Goal: Task Accomplishment & Management: Use online tool/utility

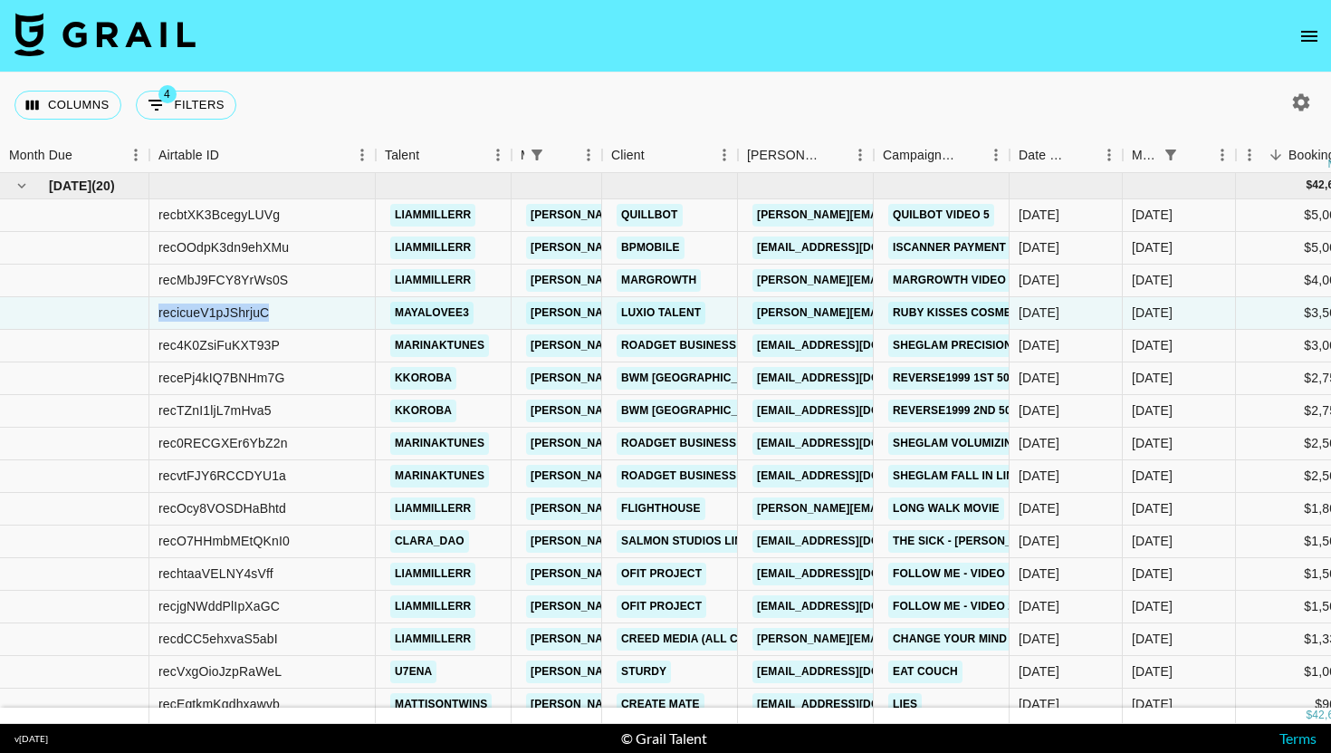
click at [195, 130] on div "Columns 4 Filters + Booking" at bounding box center [128, 104] width 229 height 65
click at [203, 113] on button "4 Filters" at bounding box center [186, 105] width 101 height 29
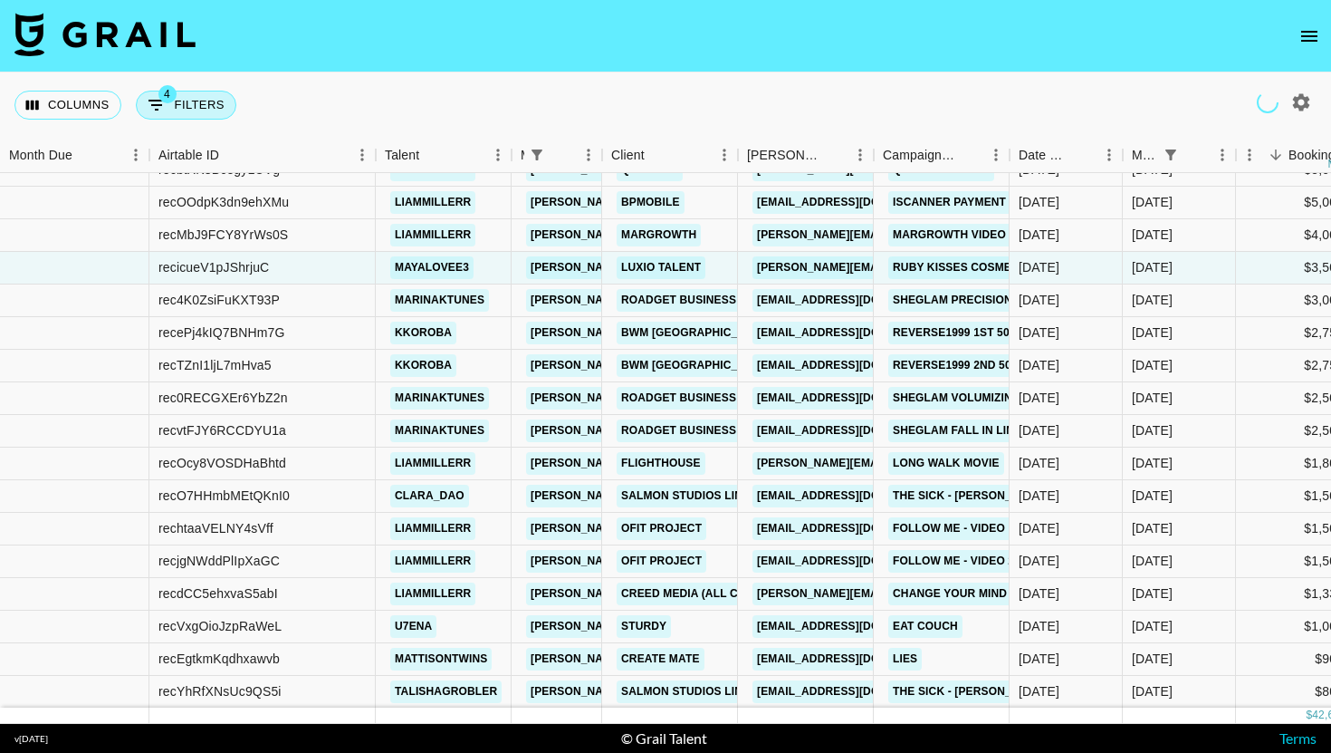
select select "managerIds"
select select "status"
select select "not"
select select "declined"
select select "monthDue2"
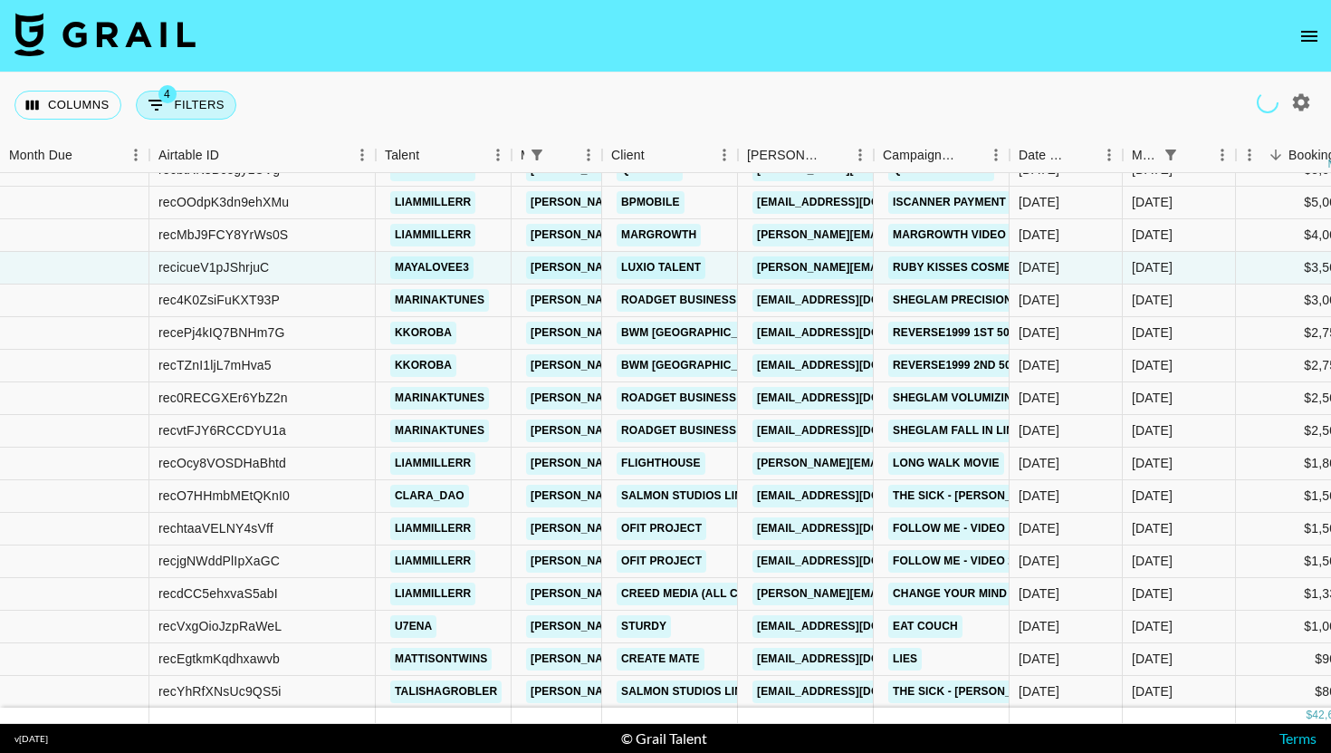
select select "[DATE]"
select select "status"
select select "not"
select select "cancelled"
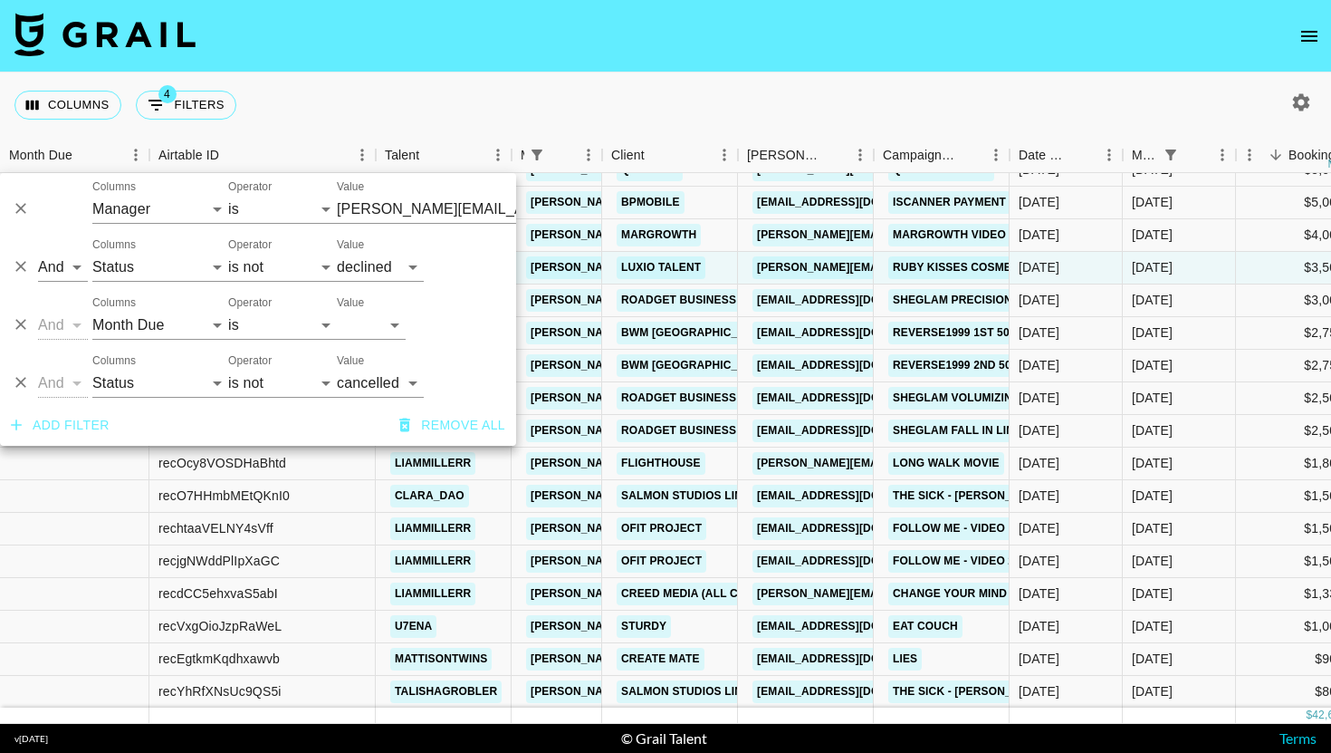
click at [34, 376] on div at bounding box center [20, 375] width 27 height 42
click at [34, 379] on button "Delete" at bounding box center [20, 382] width 27 height 27
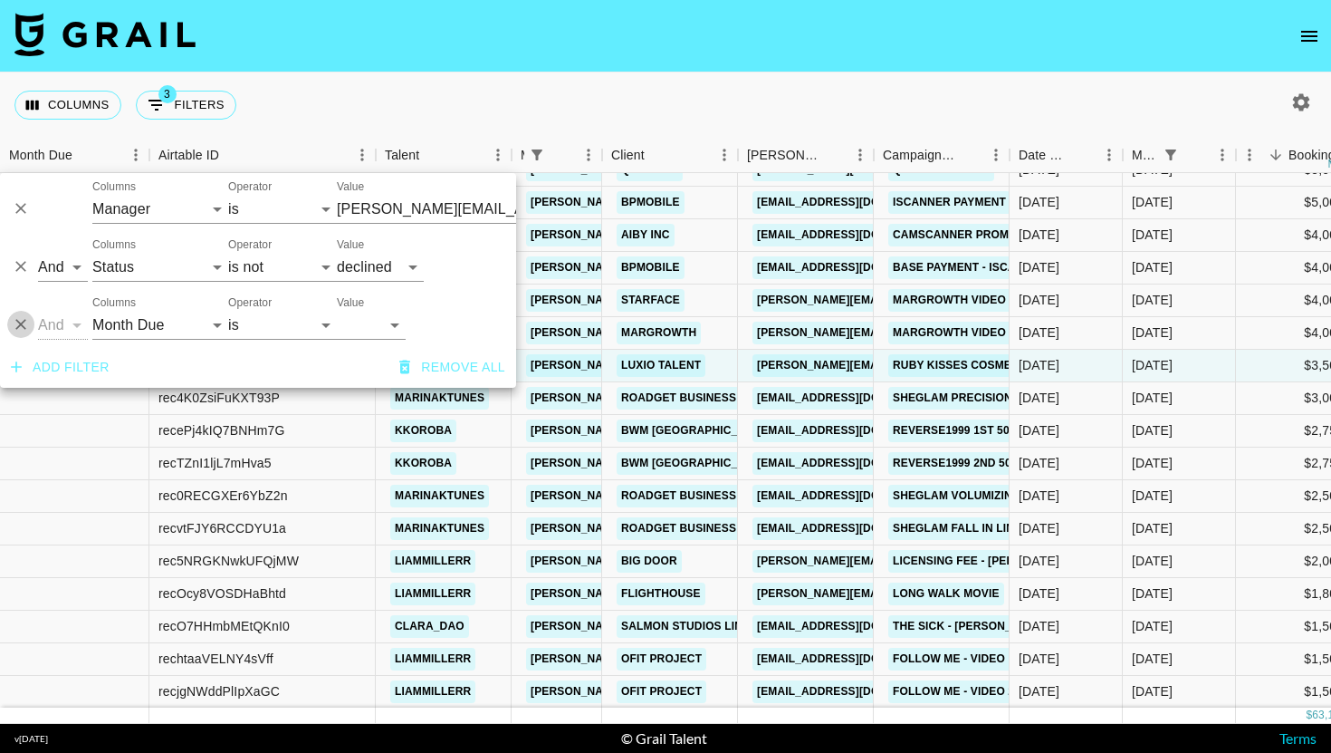
click at [19, 325] on icon "Delete" at bounding box center [20, 325] width 11 height 11
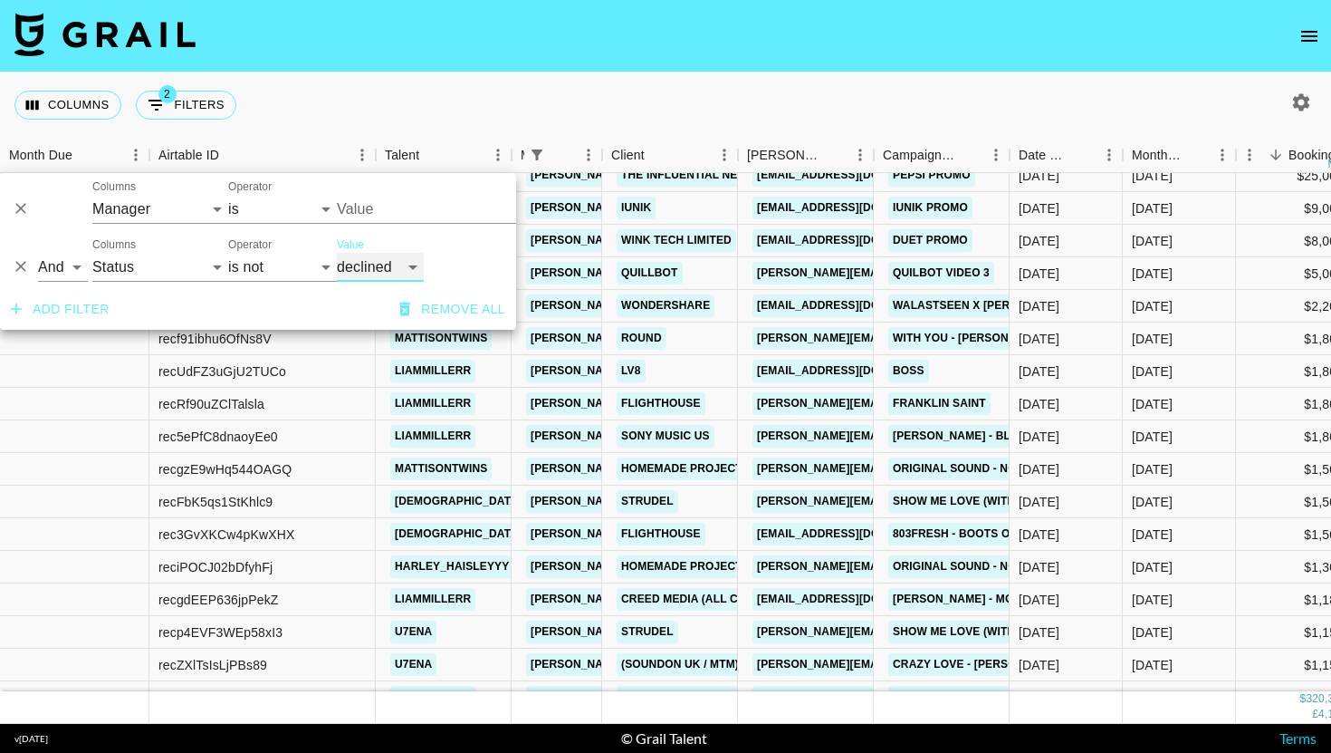
type input "[PERSON_NAME][EMAIL_ADDRESS][DOMAIN_NAME]"
click at [77, 316] on button "Add filter" at bounding box center [60, 310] width 113 height 34
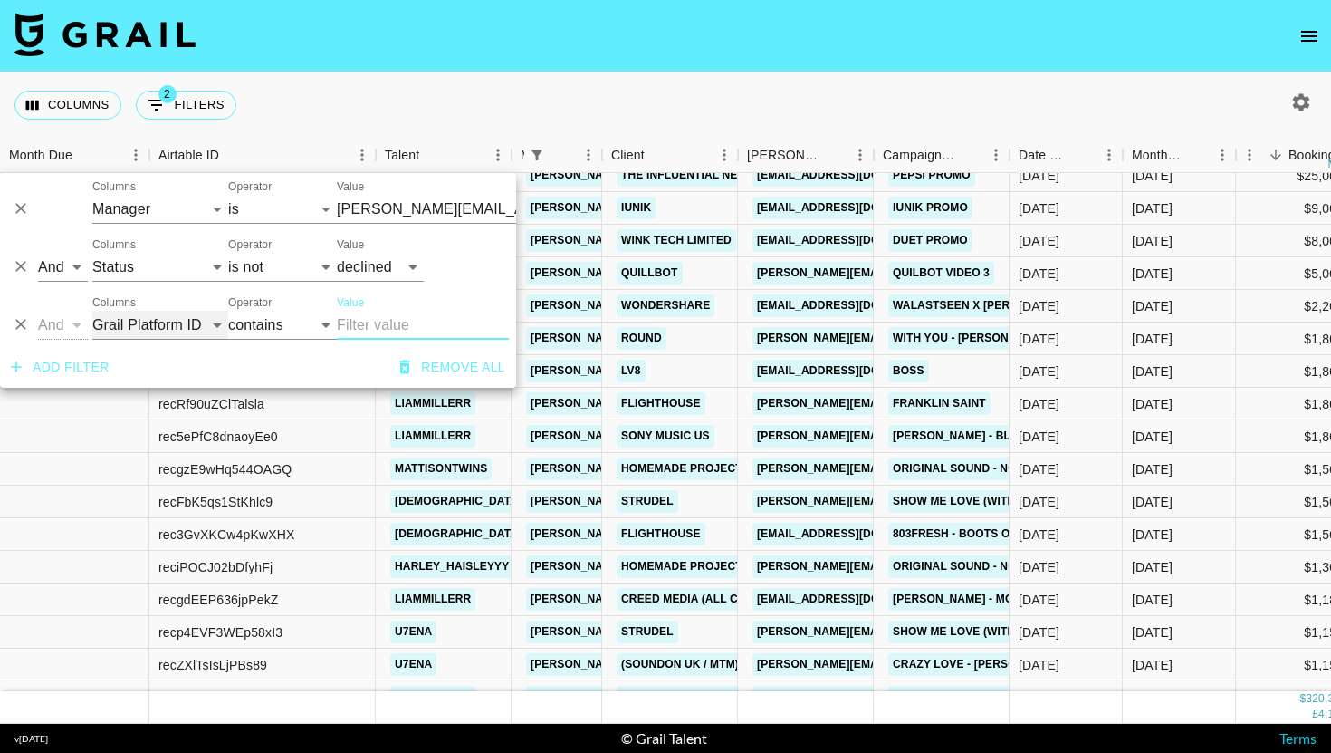
click at [149, 316] on select "Grail Platform ID Airtable ID Talent Manager Client [PERSON_NAME] Campaign (Typ…" at bounding box center [160, 325] width 136 height 29
select select "status"
click at [266, 322] on select "is is not is any of is not any of" at bounding box center [282, 325] width 109 height 29
click at [301, 327] on select "is is not is any of is not any of" at bounding box center [282, 325] width 109 height 29
select select "not"
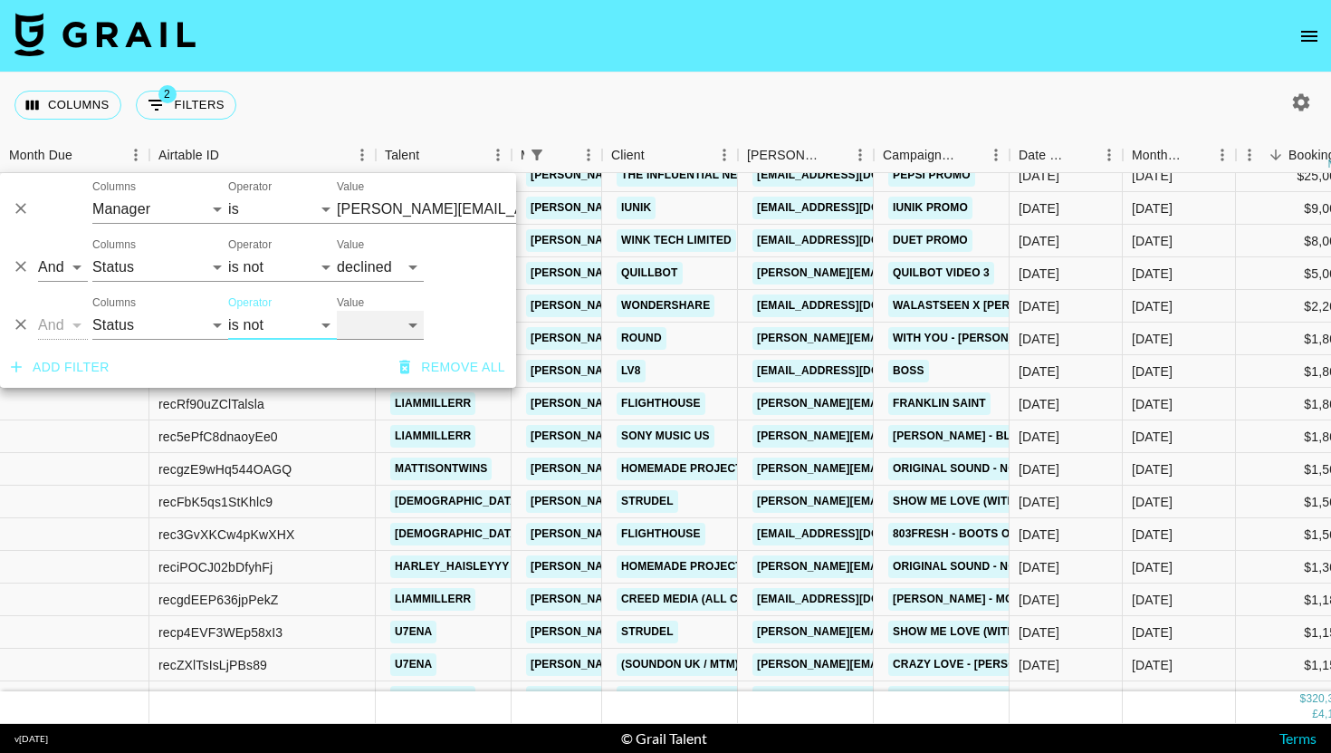
click at [412, 317] on select "confirmed declined draft posted approved cancelled badDebt" at bounding box center [380, 325] width 87 height 29
select select "cancelled"
type input "[PERSON_NAME][EMAIL_ADDRESS][DOMAIN_NAME]"
click at [96, 364] on button "Add filter" at bounding box center [60, 368] width 113 height 34
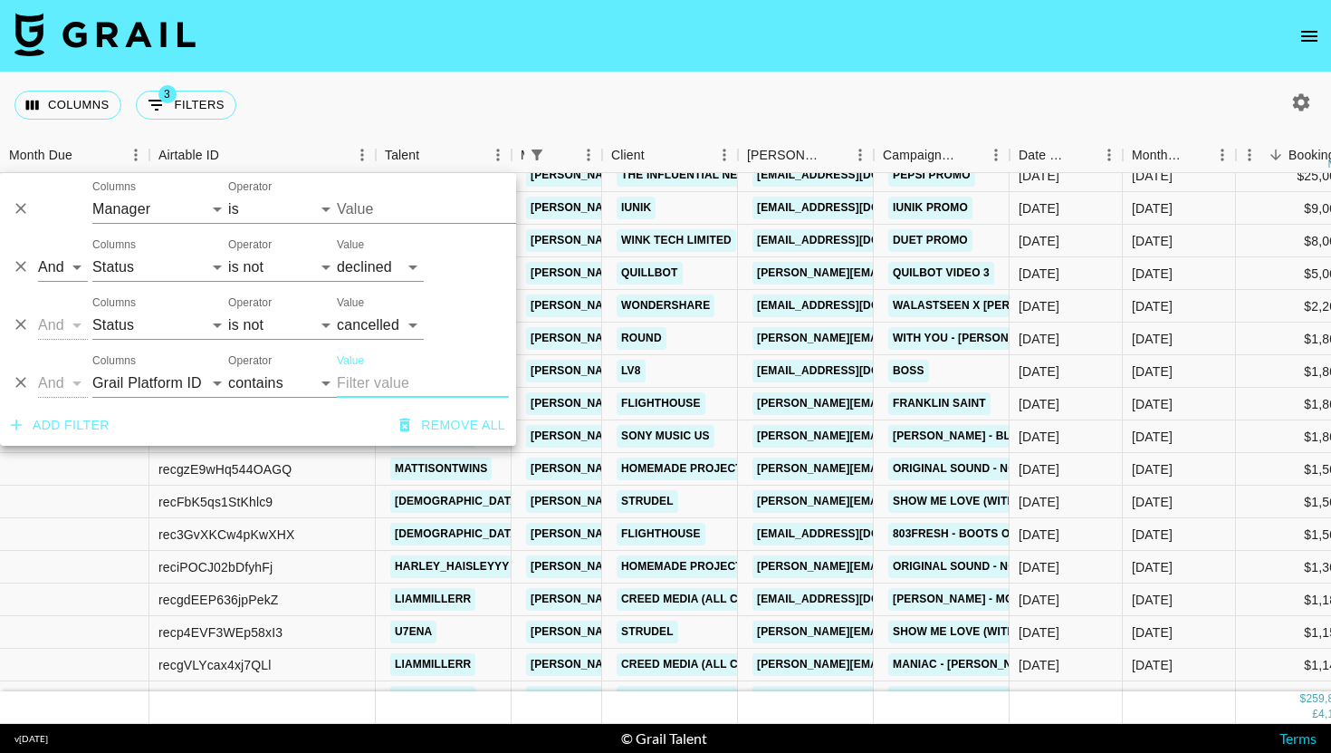
type input "[PERSON_NAME][EMAIL_ADDRESS][DOMAIN_NAME]"
click at [180, 376] on select "Grail Platform ID Airtable ID Talent Manager Client [PERSON_NAME] Campaign (Typ…" at bounding box center [160, 383] width 136 height 29
select select "managerIds"
select select "is"
click at [159, 368] on div "Columns Grail Platform ID Airtable ID Talent Manager Client [PERSON_NAME] Campa…" at bounding box center [160, 375] width 136 height 43
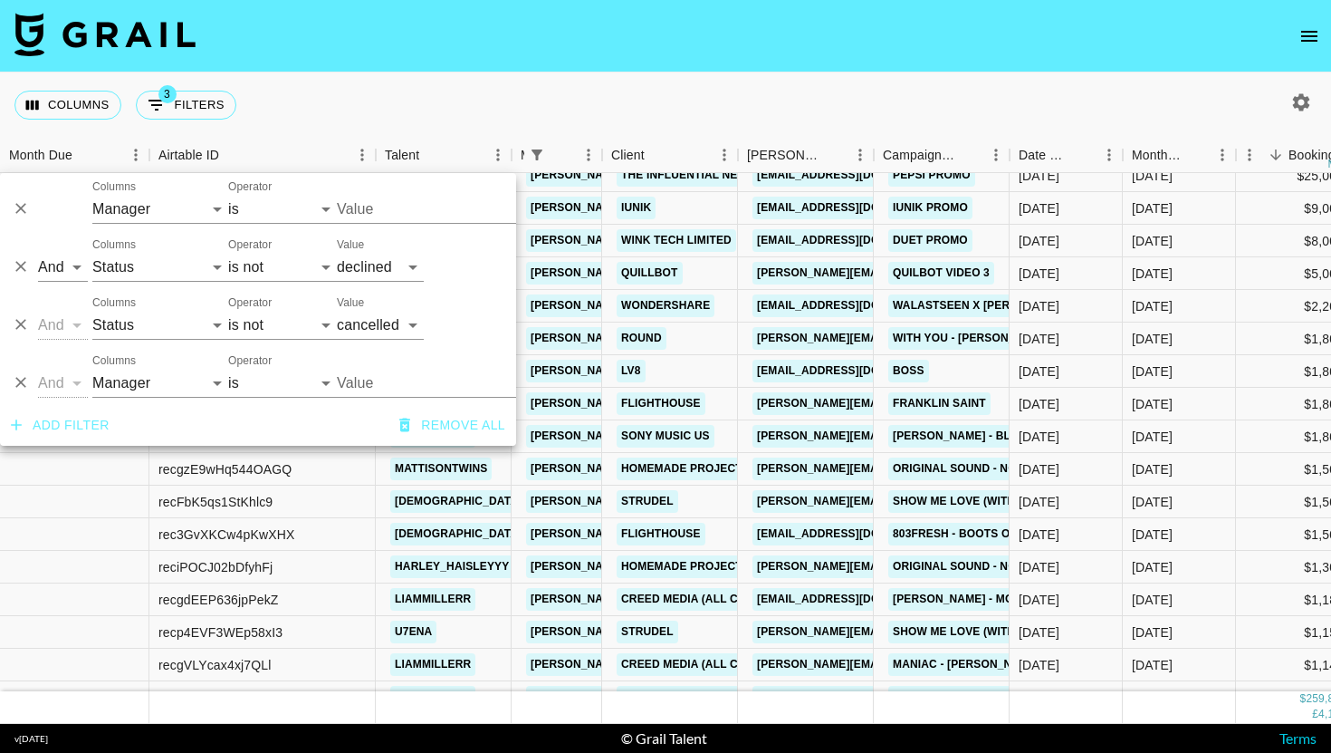
type input "[PERSON_NAME][EMAIL_ADDRESS][DOMAIN_NAME]"
click at [153, 381] on select "Grail Platform ID Airtable ID Talent Manager Client [PERSON_NAME] Campaign (Typ…" at bounding box center [160, 383] width 136 height 29
select select "talentName"
select select "contains"
click at [420, 389] on input "Value" at bounding box center [423, 383] width 172 height 29
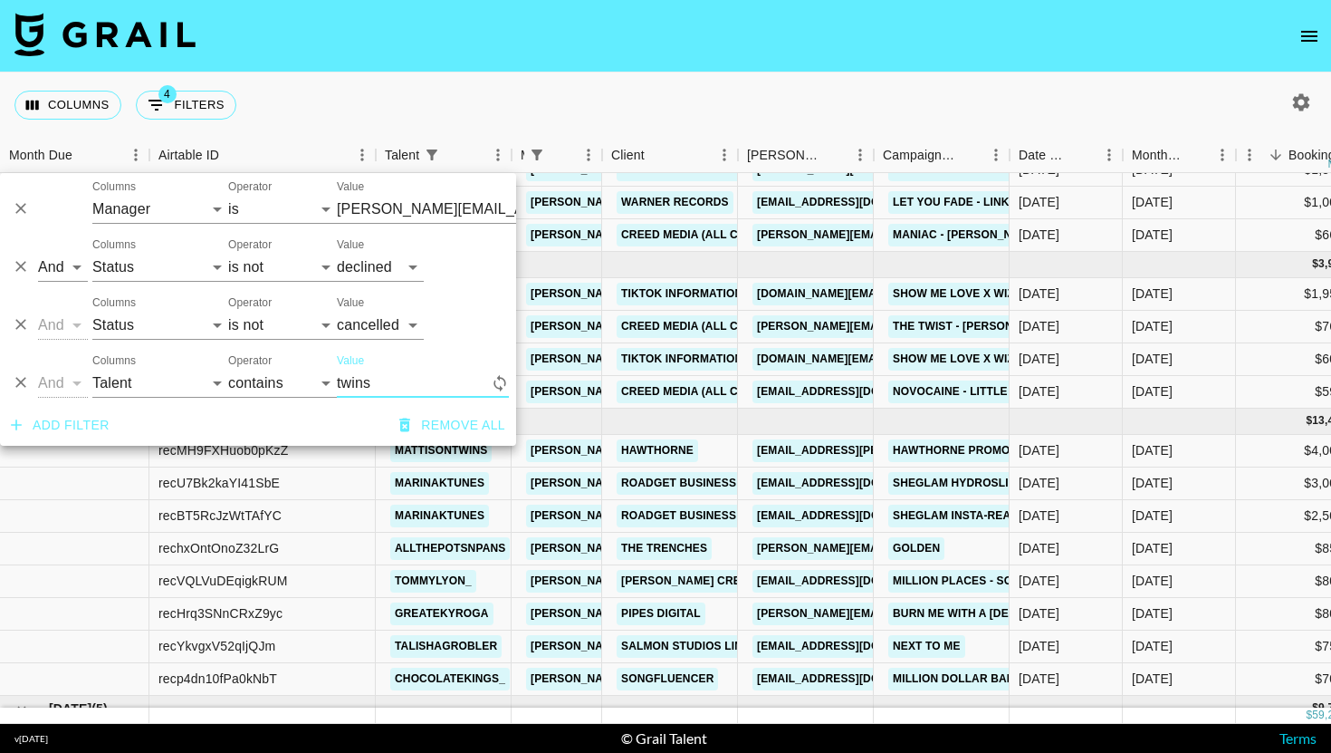
scroll to position [0, 0]
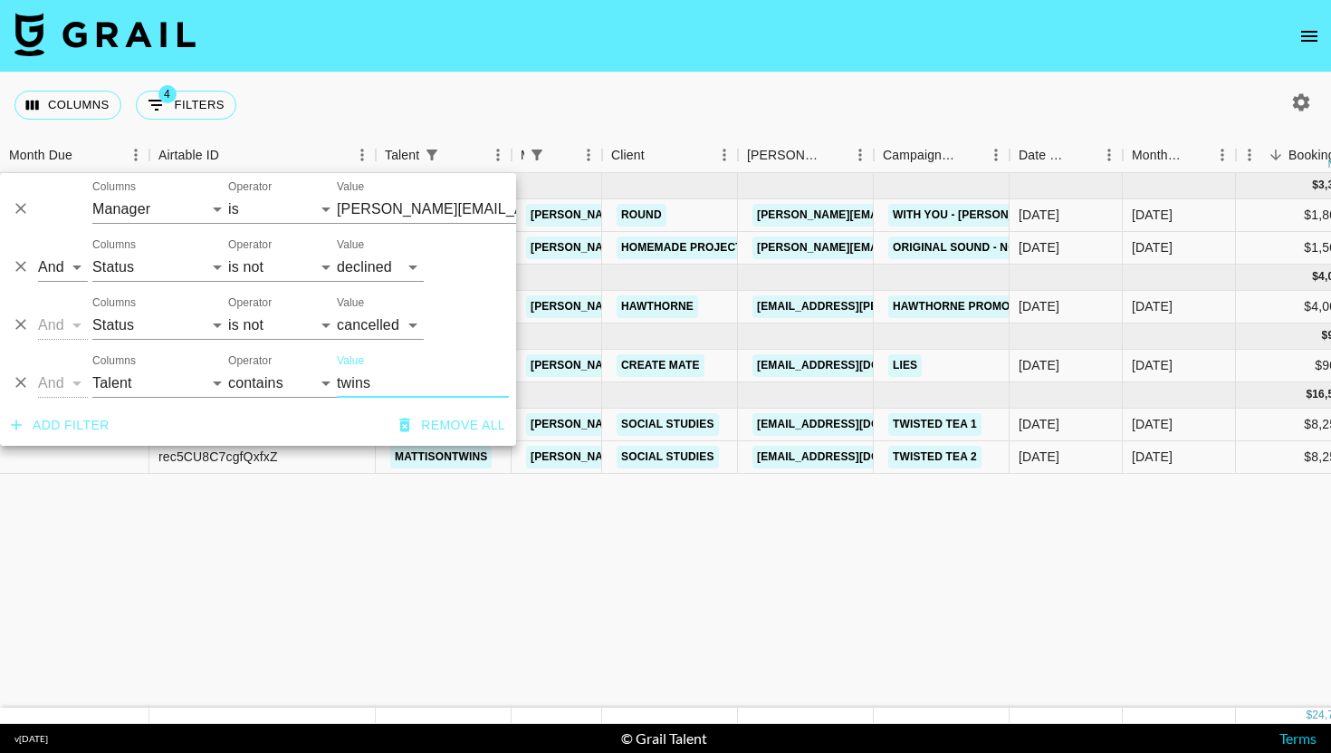
type input "twins"
click at [1299, 140] on div "Booking Price" at bounding box center [1329, 155] width 80 height 35
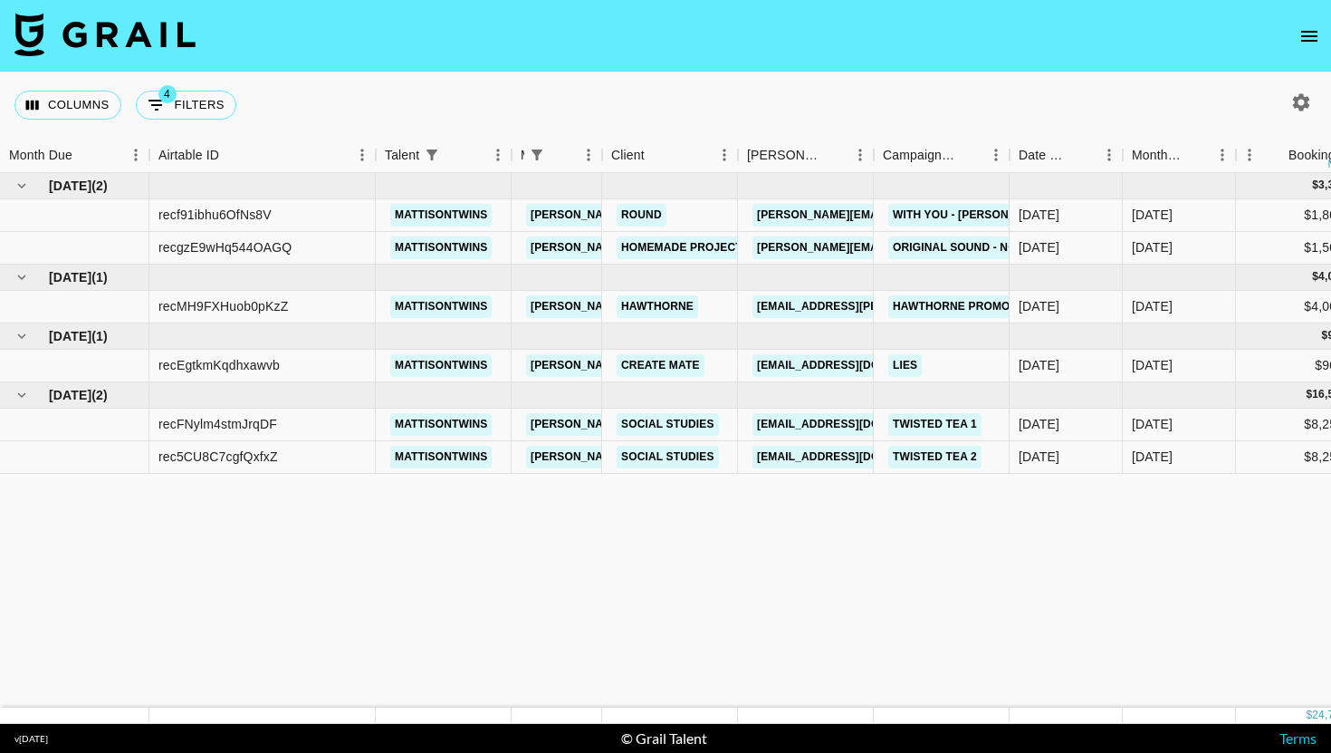
click at [1303, 105] on icon "button" at bounding box center [1301, 101] width 17 height 17
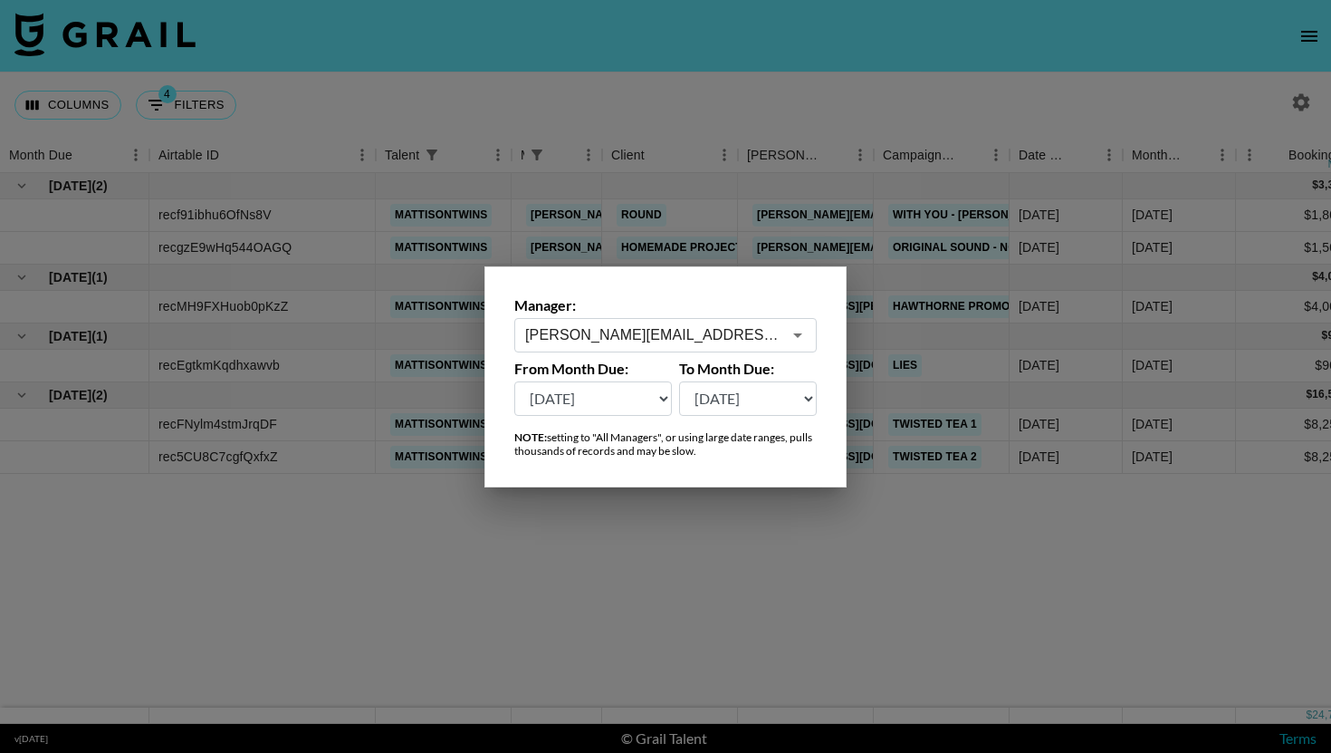
click at [600, 401] on select "[DATE] [DATE] '[DATE] May '[DATE] Mar '[DATE] Jan '[DATE] Nov '[DATE] Sep '[DAT…" at bounding box center [593, 398] width 158 height 34
click at [613, 397] on select "[DATE] [DATE] '[DATE] May '[DATE] Mar '[DATE] Jan '[DATE] Nov '[DATE] Sep '[DAT…" at bounding box center [593, 398] width 158 height 34
select select "[DATE]"
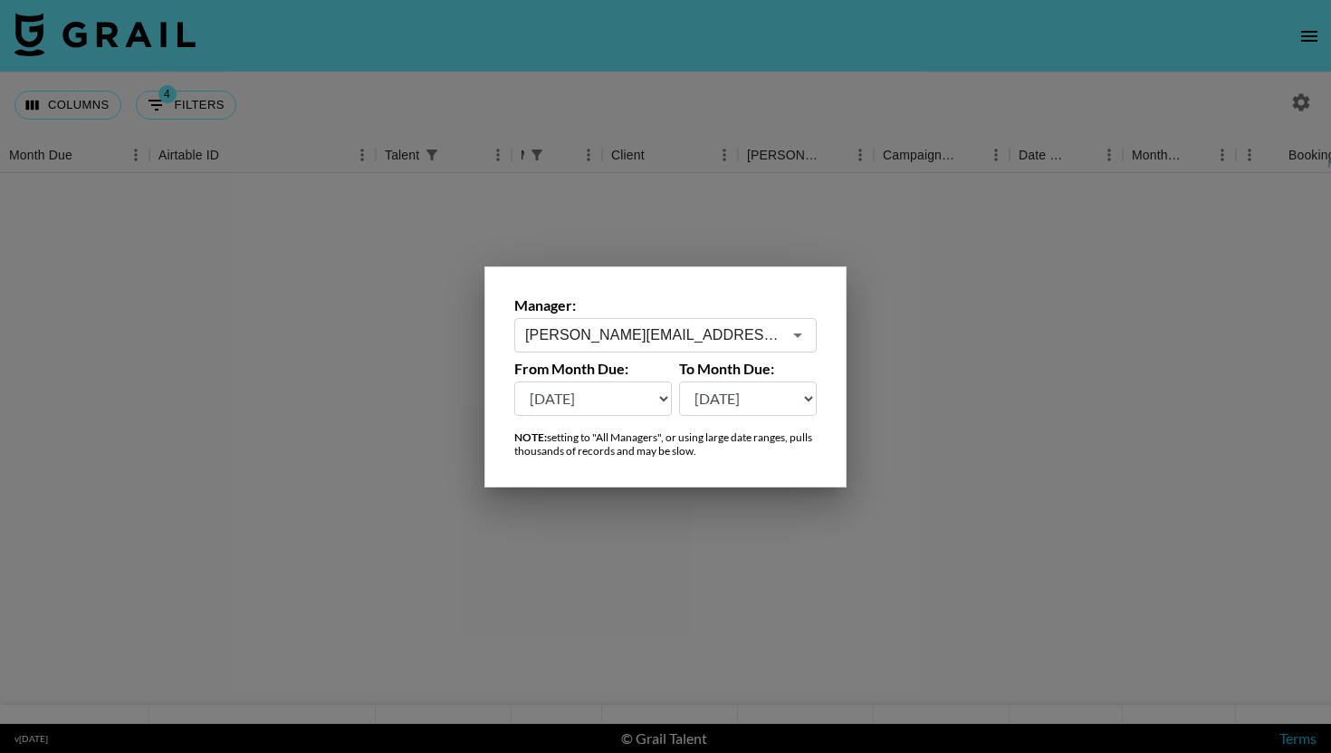
click at [614, 581] on div at bounding box center [665, 376] width 1331 height 753
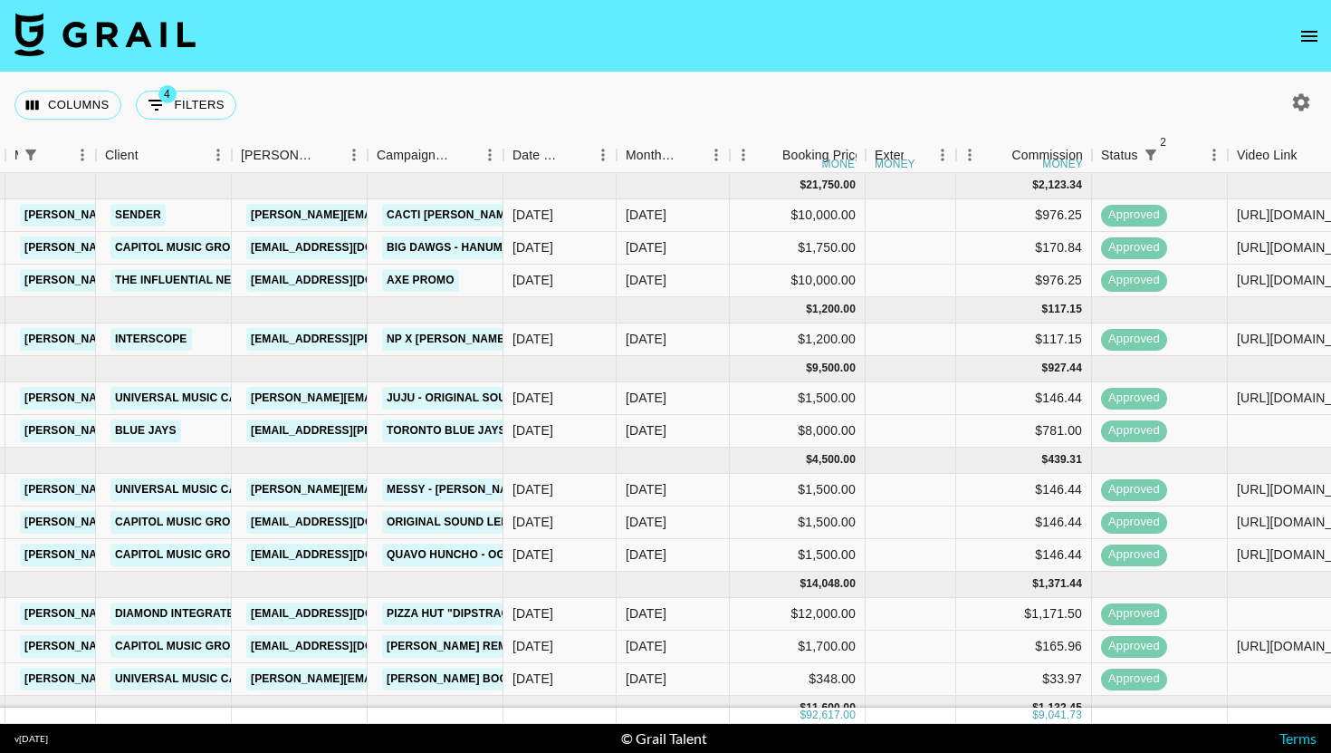
scroll to position [0, 363]
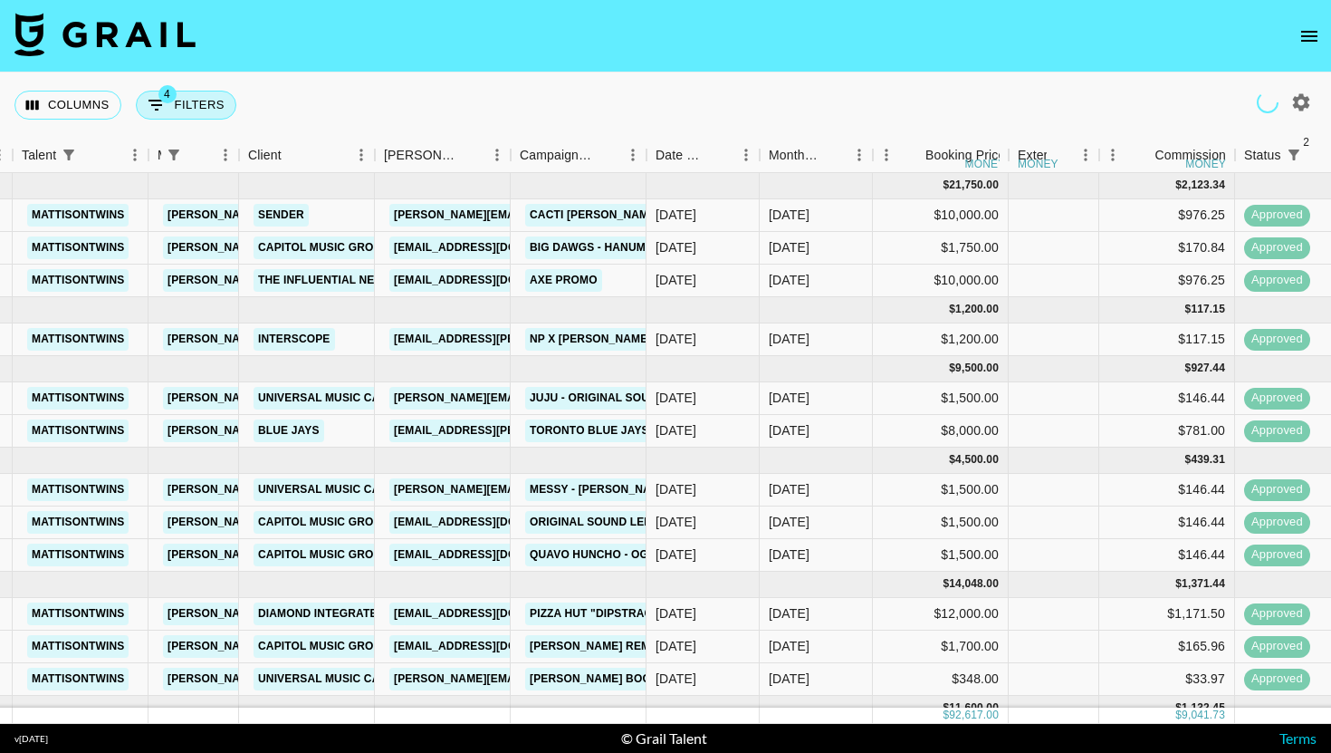
click at [187, 107] on button "4 Filters" at bounding box center [186, 105] width 101 height 29
select select "managerIds"
select select "status"
select select "not"
select select "declined"
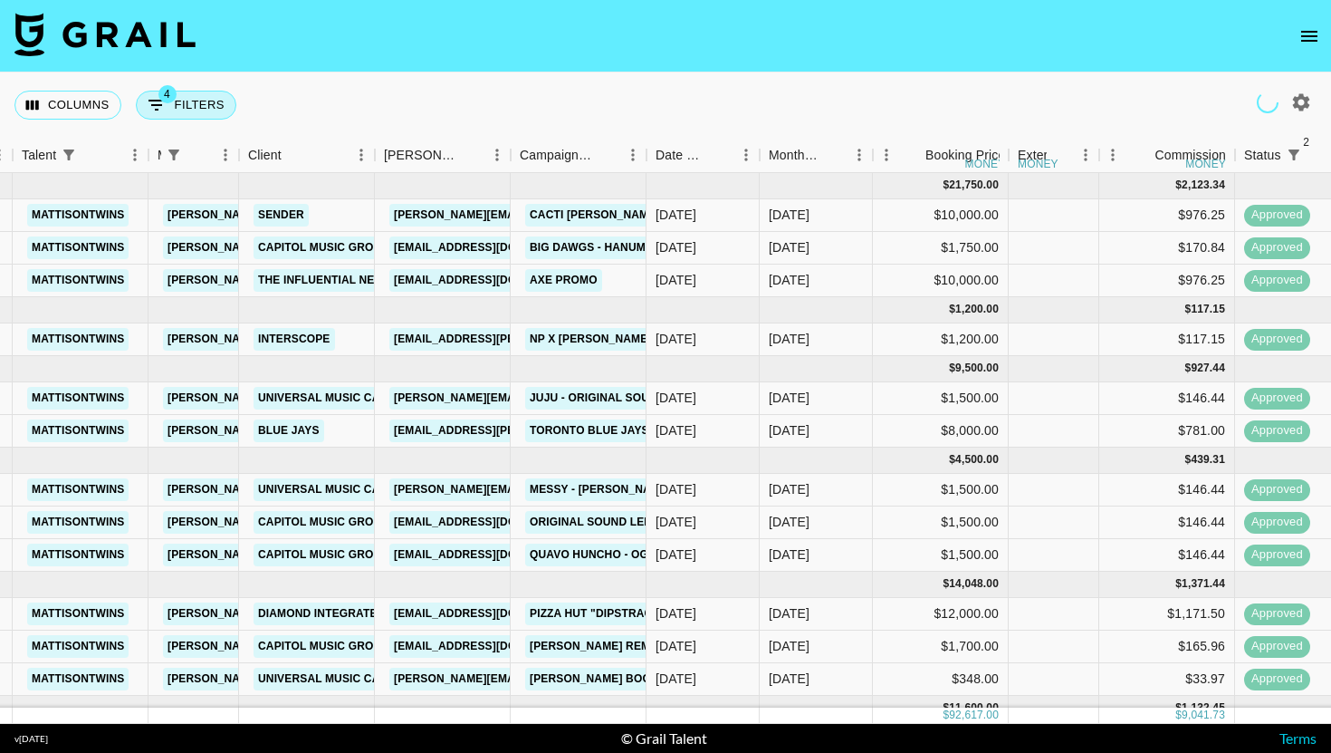
select select "status"
select select "not"
select select "cancelled"
select select "talentName"
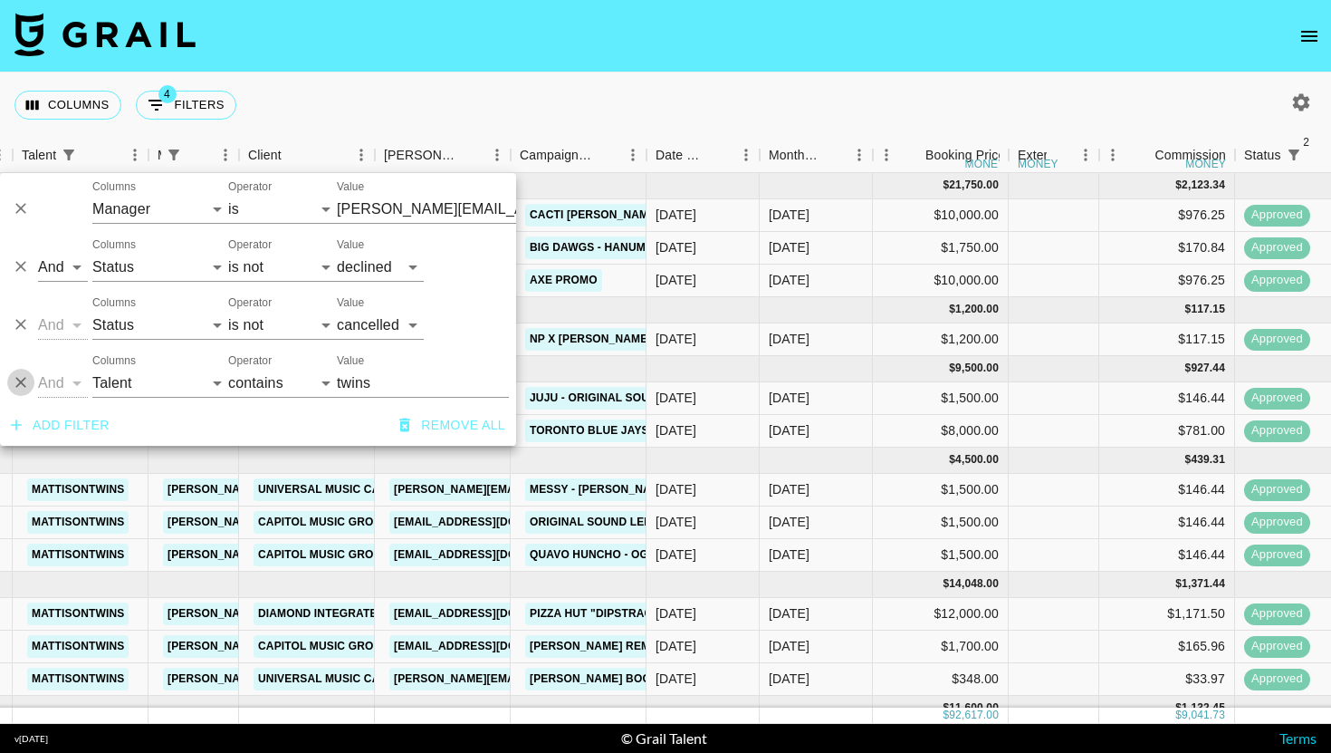
click at [27, 379] on icon "Delete" at bounding box center [21, 382] width 18 height 18
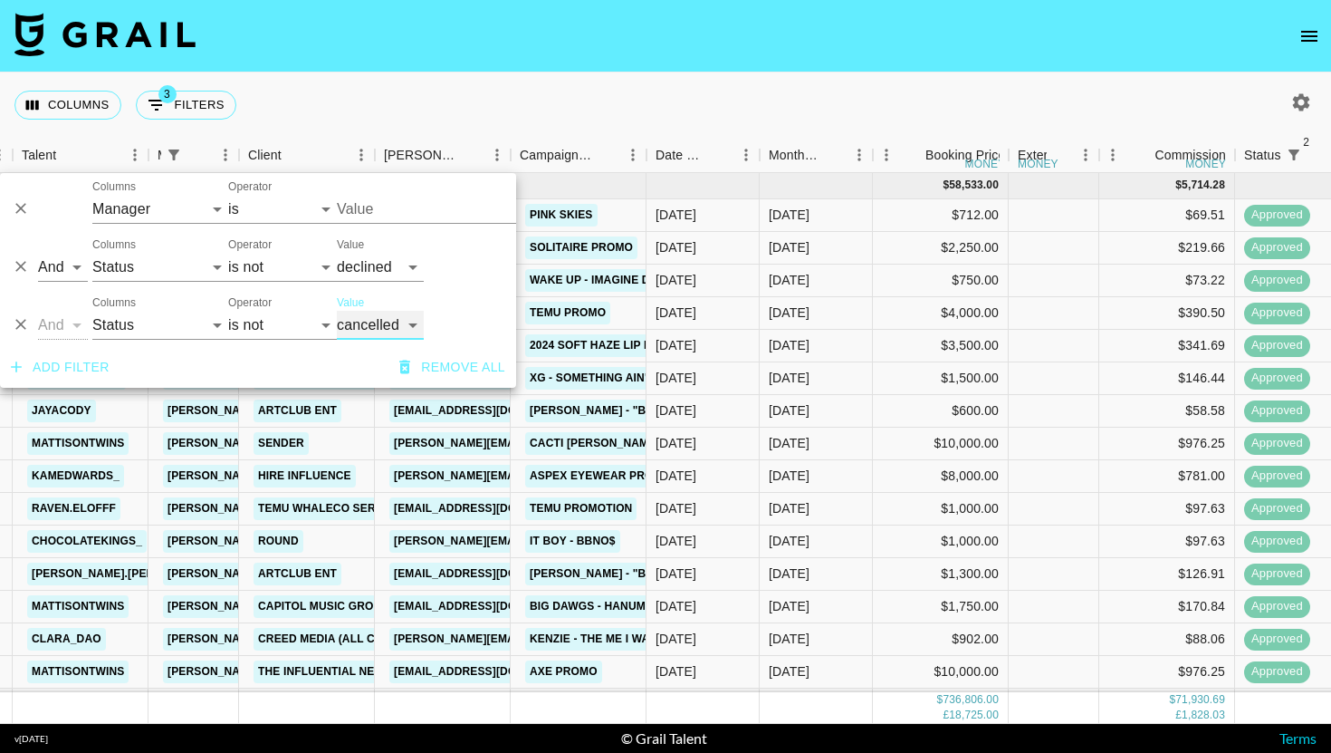
type input "[PERSON_NAME][EMAIL_ADDRESS][DOMAIN_NAME]"
click at [63, 377] on button "Add filter" at bounding box center [60, 368] width 113 height 34
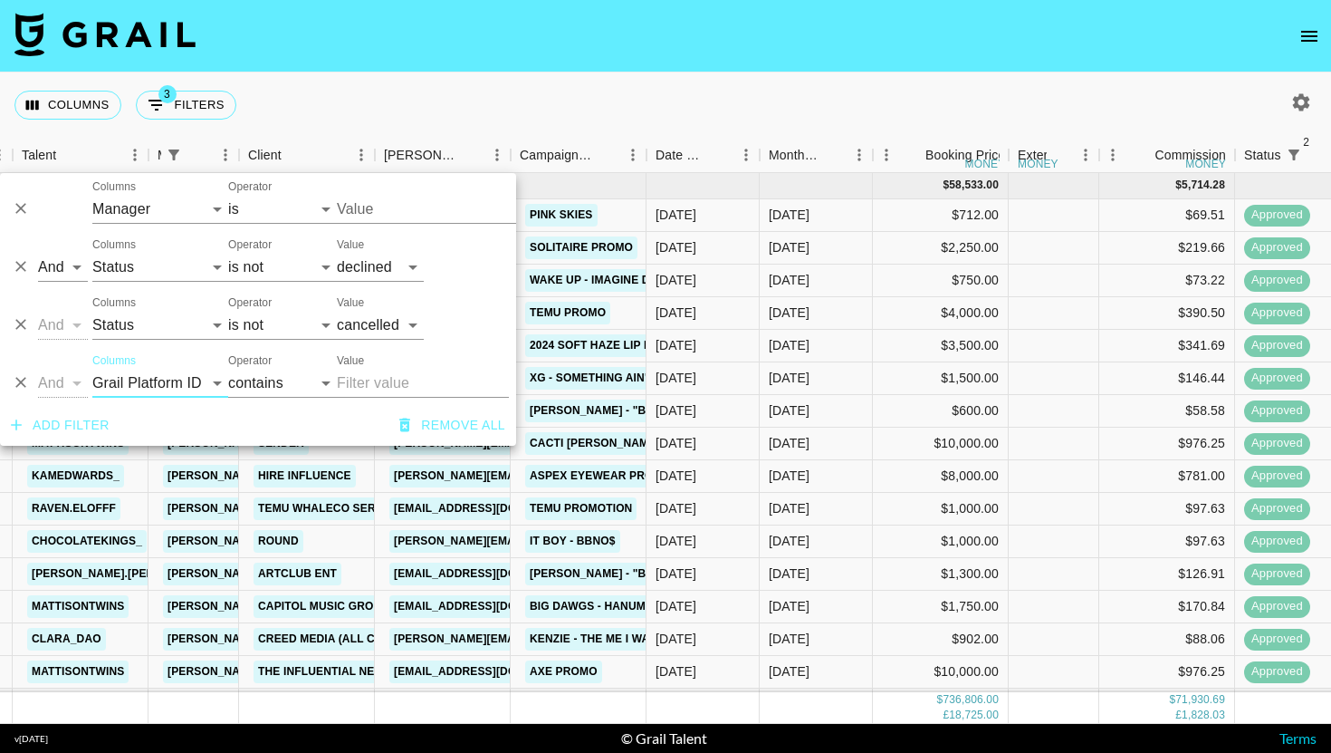
click at [160, 377] on select "Grail Platform ID Airtable ID Talent Manager Client [PERSON_NAME] Campaign (Typ…" at bounding box center [160, 383] width 136 height 29
type input "[PERSON_NAME][EMAIL_ADDRESS][DOMAIN_NAME]"
select select "status"
select select "is"
click at [400, 365] on div "Value confirmed declined draft posted approved cancelled badDebt" at bounding box center [380, 375] width 87 height 43
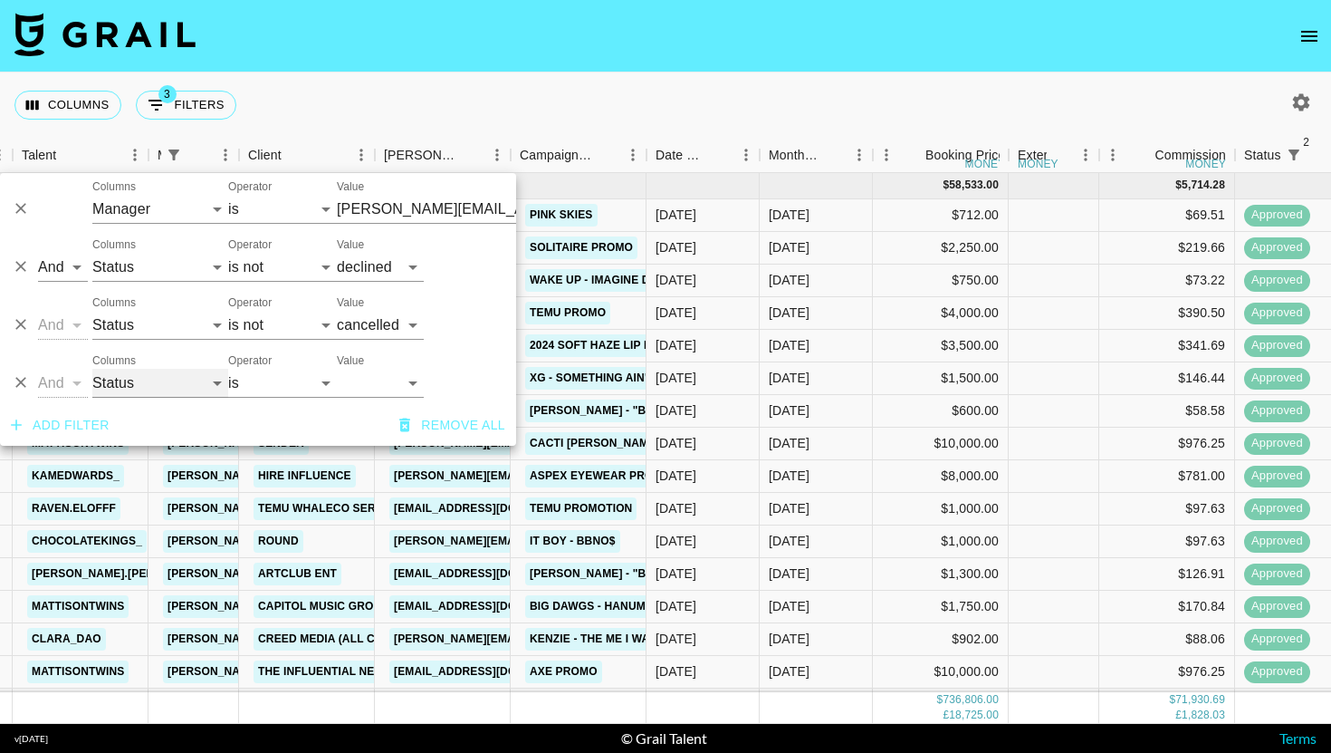
click at [135, 369] on select "Grail Platform ID Airtable ID Talent Manager Client [PERSON_NAME] Campaign (Typ…" at bounding box center [160, 383] width 136 height 29
